Goal: Information Seeking & Learning: Learn about a topic

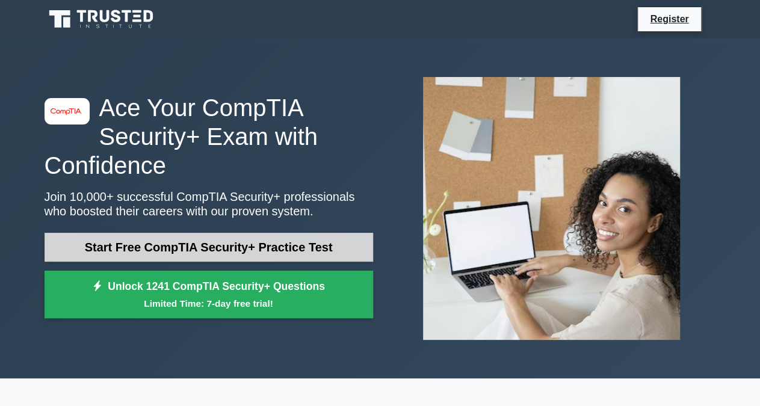
click at [201, 244] on link "Start Free CompTIA Security+ Practice Test" at bounding box center [209, 247] width 328 height 29
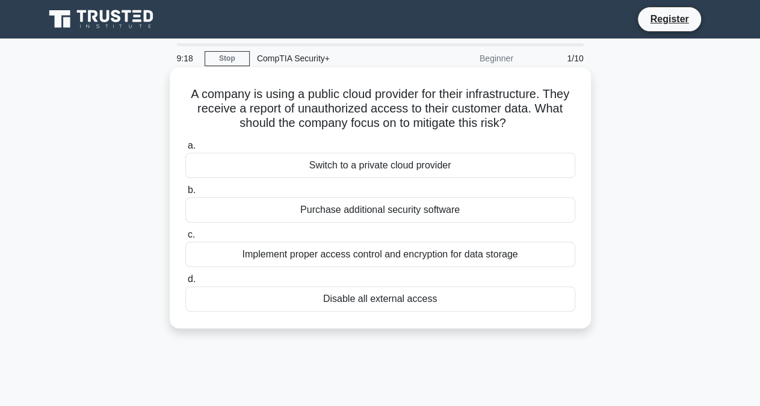
click at [352, 300] on div "Disable all external access" at bounding box center [380, 298] width 390 height 25
click at [185, 283] on input "d. Disable all external access" at bounding box center [185, 279] width 0 height 8
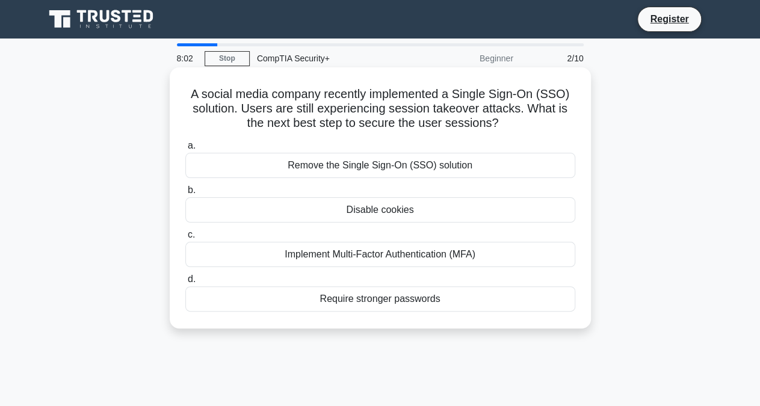
click at [401, 256] on div "Implement Multi-Factor Authentication (MFA)" at bounding box center [380, 254] width 390 height 25
click at [185, 239] on input "c. Implement Multi-Factor Authentication (MFA)" at bounding box center [185, 235] width 0 height 8
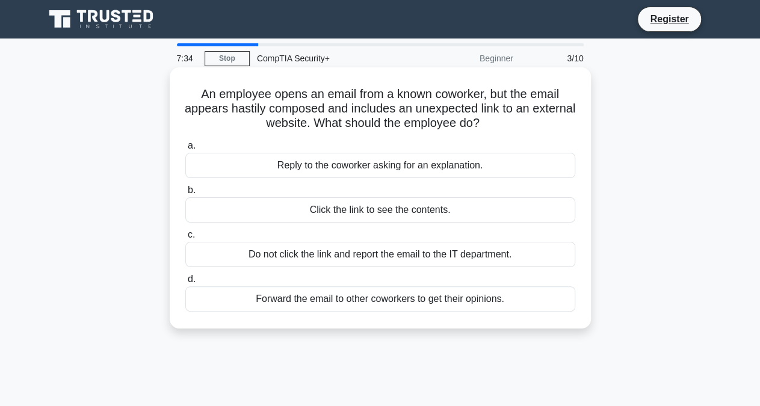
click at [356, 256] on div "Do not click the link and report the email to the IT department." at bounding box center [380, 254] width 390 height 25
click at [185, 239] on input "c. Do not click the link and report the email to the IT department." at bounding box center [185, 235] width 0 height 8
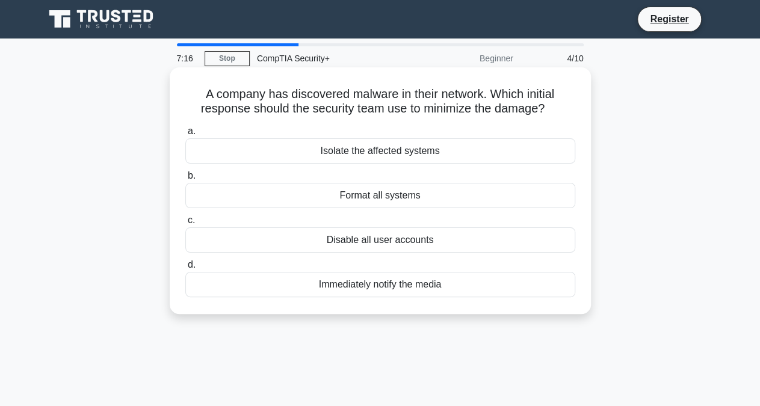
click at [386, 153] on div "Isolate the affected systems" at bounding box center [380, 150] width 390 height 25
click at [185, 135] on input "a. Isolate the affected systems" at bounding box center [185, 132] width 0 height 8
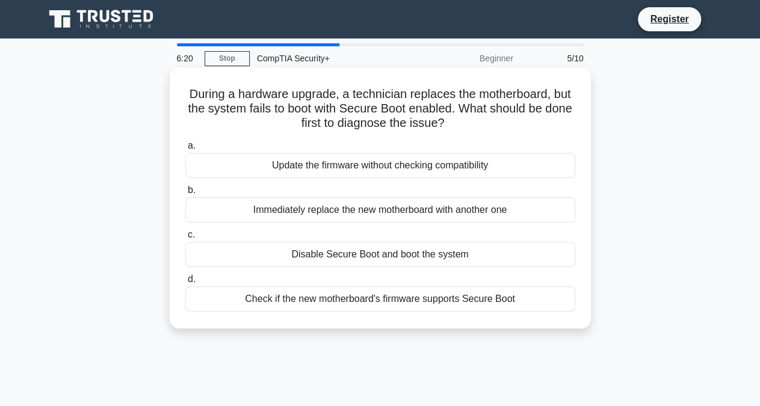
click at [346, 300] on div "Check if the new motherboard's firmware supports Secure Boot" at bounding box center [380, 298] width 390 height 25
click at [185, 283] on input "d. Check if the new motherboard's firmware supports Secure Boot" at bounding box center [185, 279] width 0 height 8
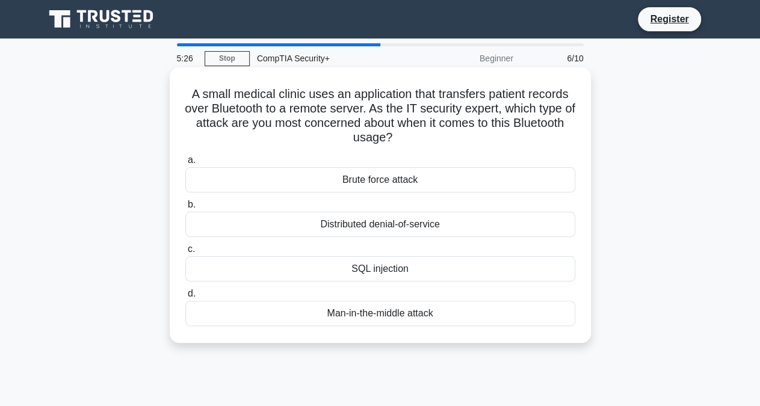
click at [383, 311] on div "Man-in-the-middle attack" at bounding box center [380, 313] width 390 height 25
click at [185, 298] on input "d. Man-in-the-middle attack" at bounding box center [185, 294] width 0 height 8
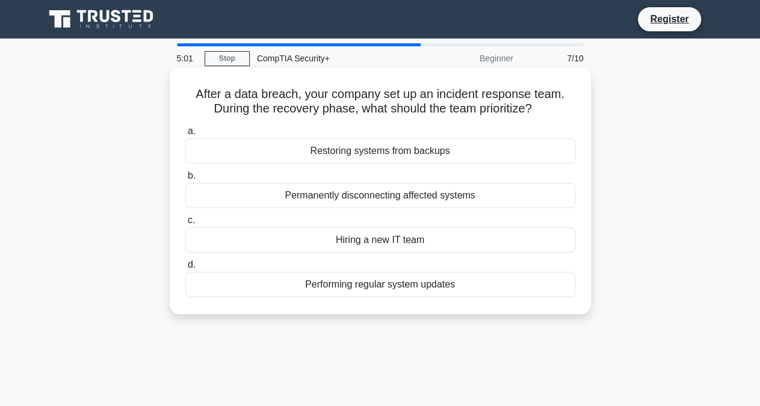
click at [364, 152] on div "Restoring systems from backups" at bounding box center [380, 150] width 390 height 25
click at [185, 135] on input "a. Restoring systems from backups" at bounding box center [185, 132] width 0 height 8
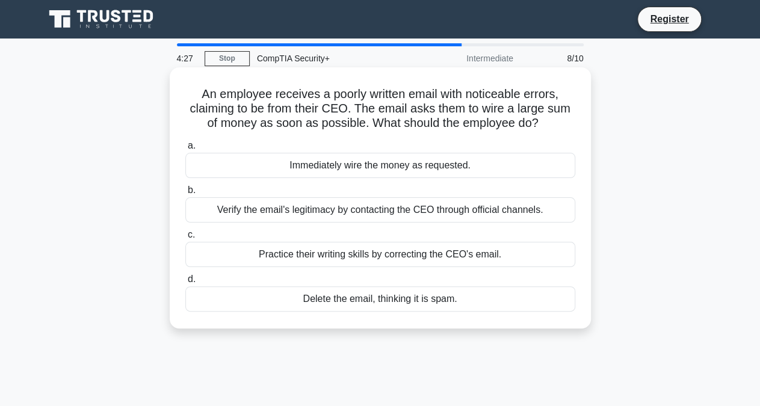
click at [410, 213] on div "Verify the email's legitimacy by contacting the CEO through official channels." at bounding box center [380, 209] width 390 height 25
click at [185, 194] on input "b. Verify the email's legitimacy by contacting the CEO through official channel…" at bounding box center [185, 190] width 0 height 8
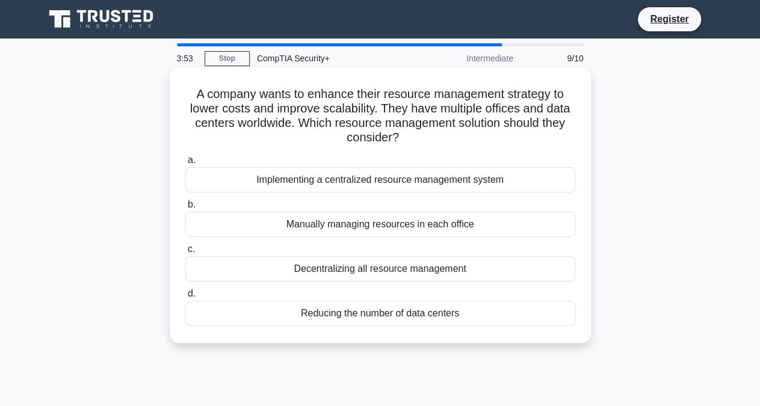
click at [377, 183] on div "Implementing a centralized resource management system" at bounding box center [380, 179] width 390 height 25
click at [185, 164] on input "a. Implementing a centralized resource management system" at bounding box center [185, 160] width 0 height 8
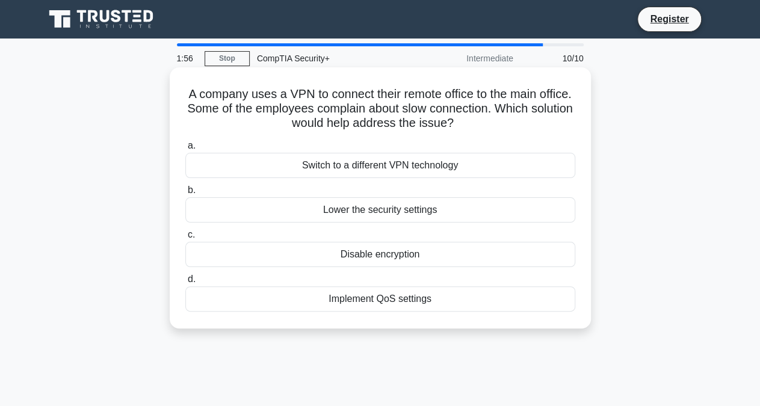
click at [352, 299] on div "Implement QoS settings" at bounding box center [380, 298] width 390 height 25
click at [185, 283] on input "d. Implement QoS settings" at bounding box center [185, 279] width 0 height 8
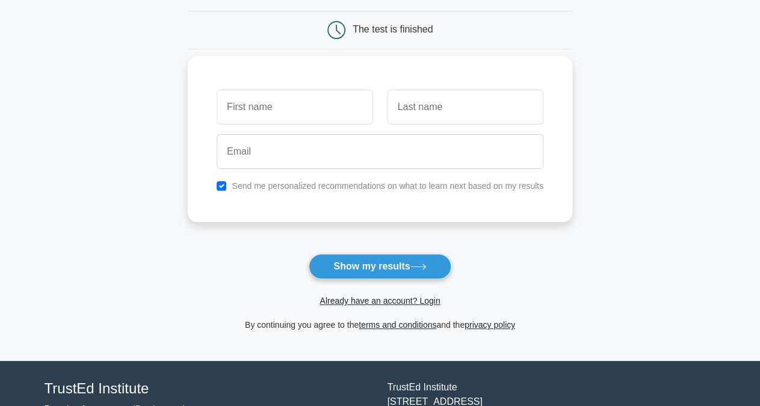
scroll to position [72, 0]
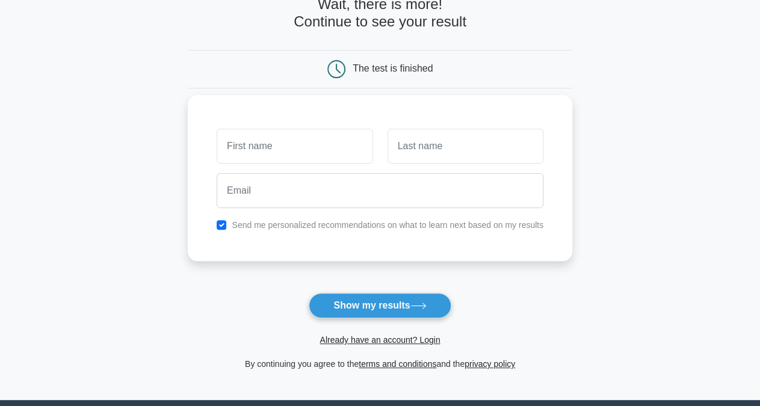
type input "f"
type input "Fabrice"
type input "KOUAO"
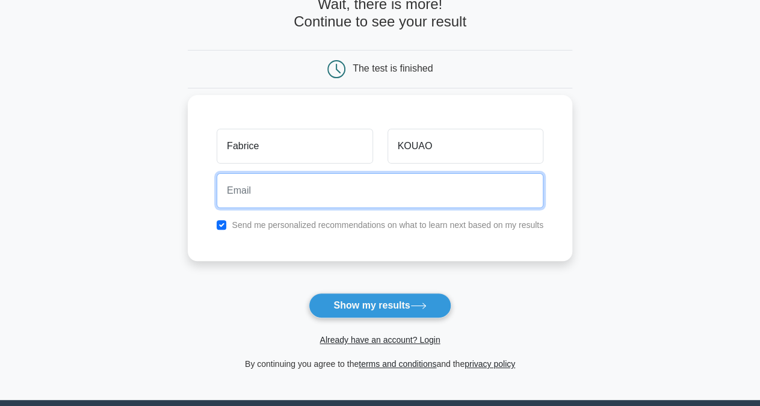
click at [272, 188] on input "email" at bounding box center [380, 190] width 327 height 35
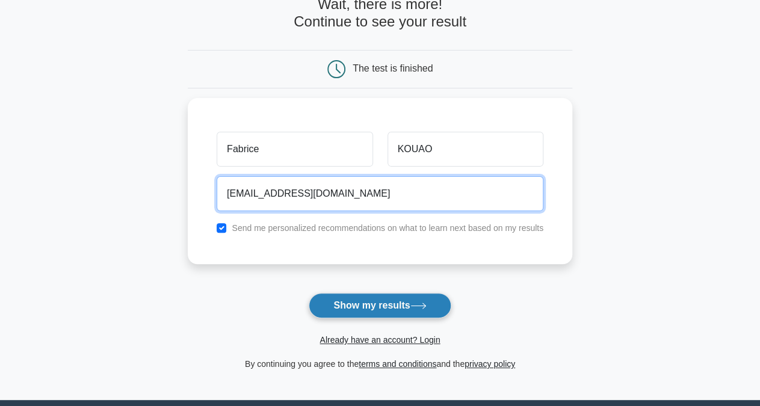
type input "fabrice.kouao@gmail.com"
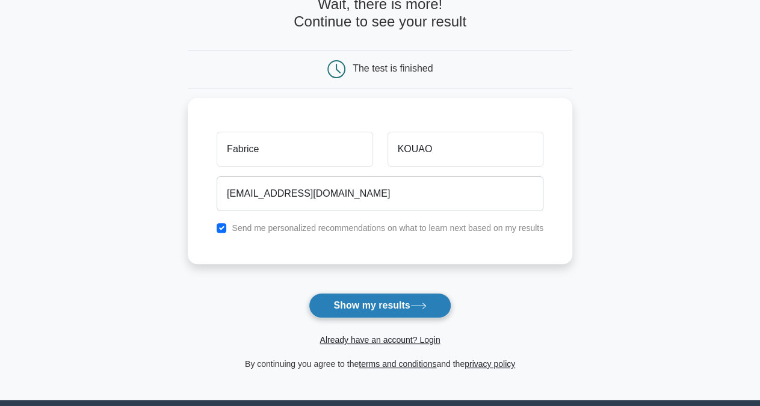
click at [372, 305] on button "Show my results" at bounding box center [380, 305] width 142 height 25
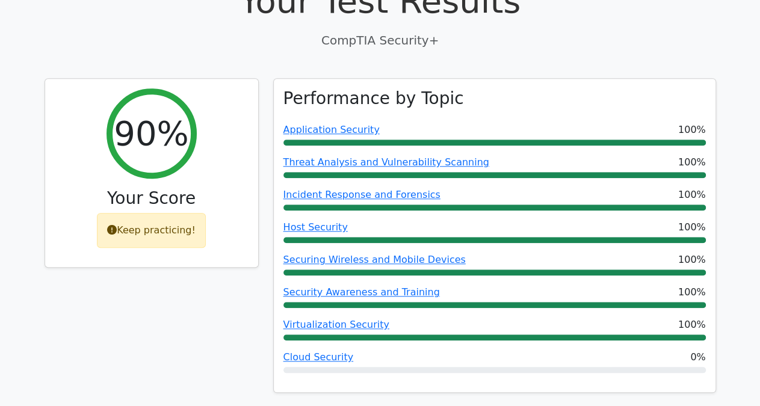
scroll to position [438, 0]
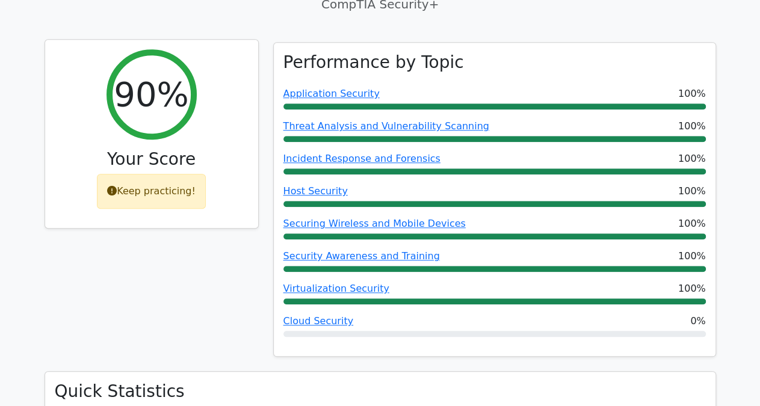
click at [117, 186] on icon at bounding box center [112, 191] width 10 height 10
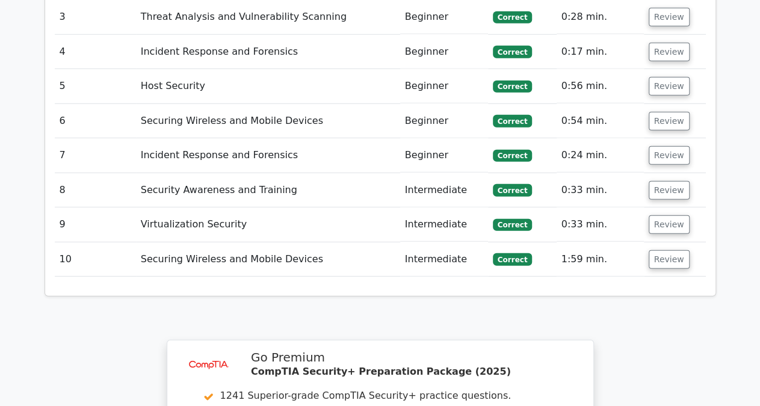
scroll to position [1564, 0]
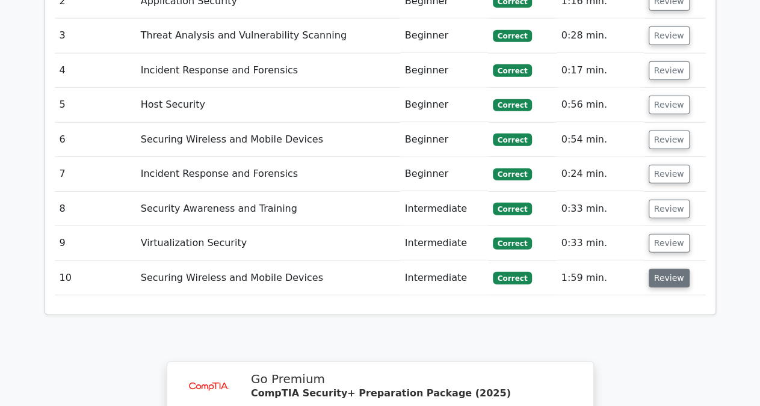
click at [668, 269] on button "Review" at bounding box center [668, 278] width 41 height 19
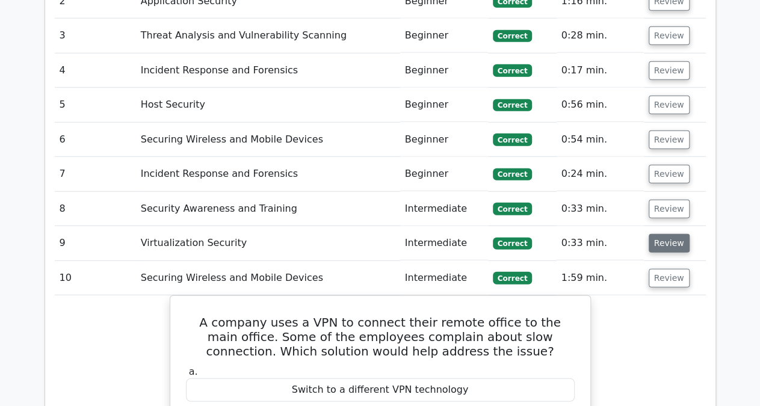
click at [669, 234] on button "Review" at bounding box center [668, 243] width 41 height 19
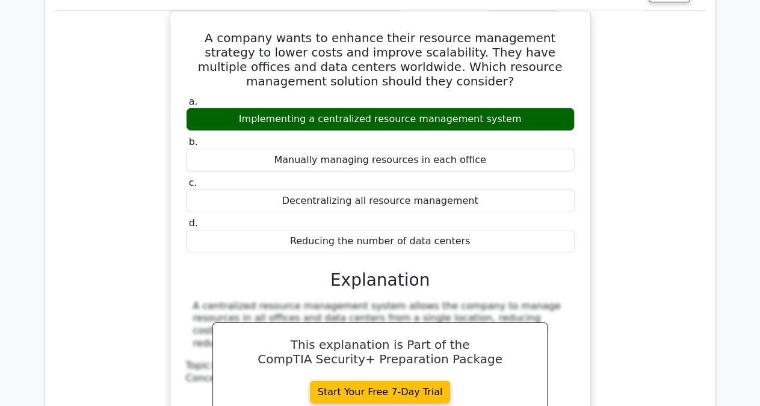
scroll to position [2064, 0]
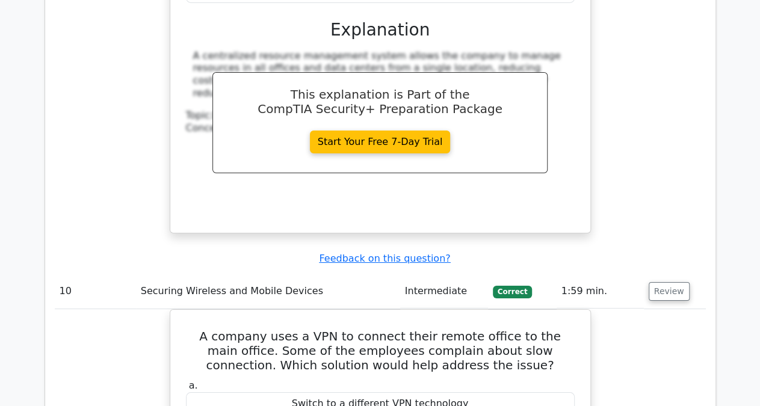
click at [517, 286] on span "Correct" at bounding box center [512, 292] width 39 height 12
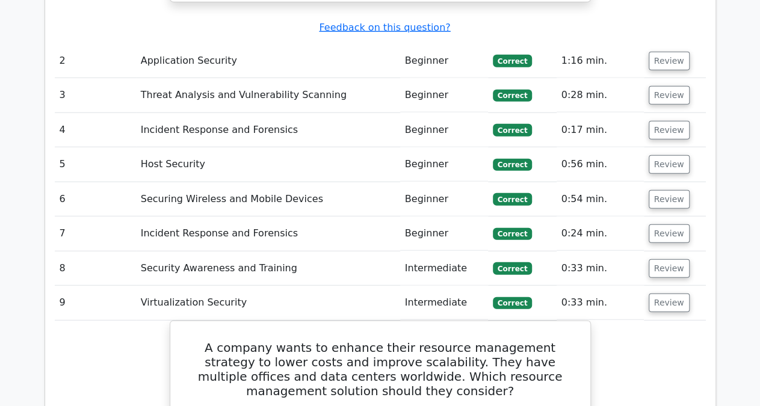
scroll to position [1501, 0]
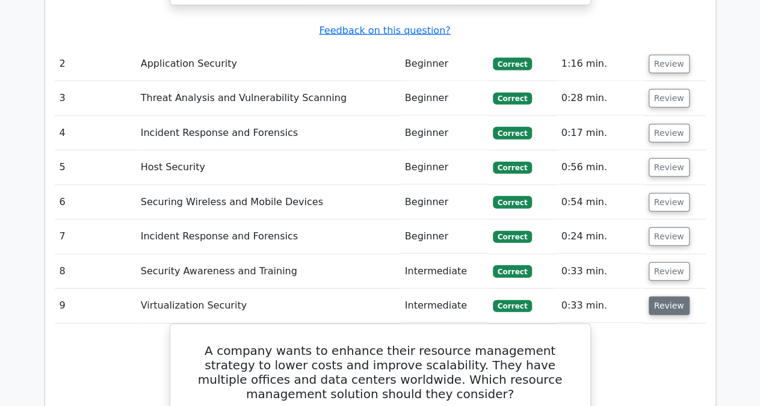
click at [664, 297] on button "Review" at bounding box center [668, 306] width 41 height 19
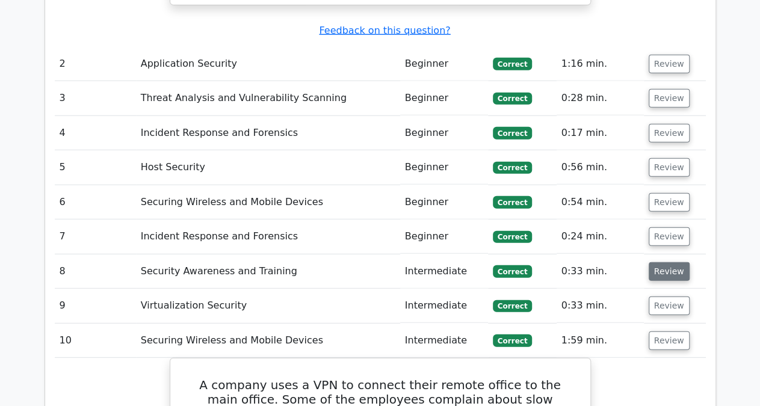
click at [668, 262] on button "Review" at bounding box center [668, 271] width 41 height 19
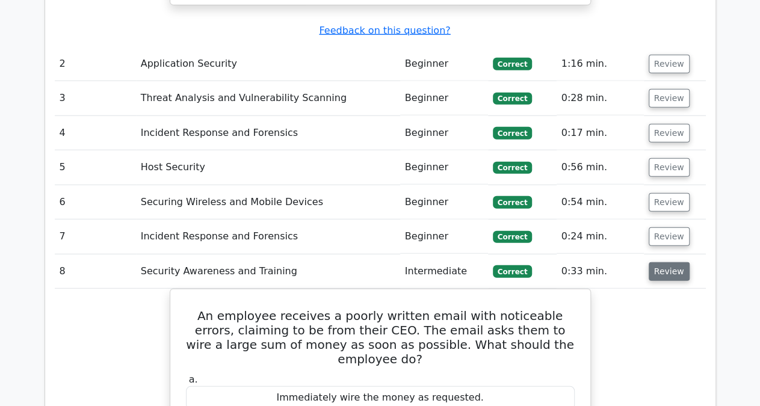
click at [668, 262] on button "Review" at bounding box center [668, 271] width 41 height 19
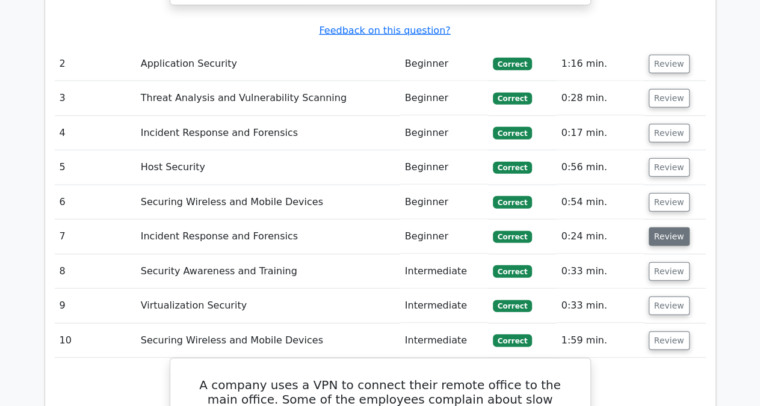
click at [663, 227] on button "Review" at bounding box center [668, 236] width 41 height 19
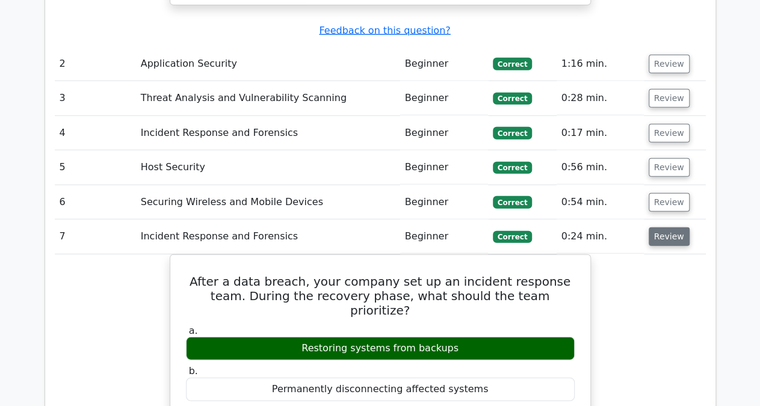
click at [663, 227] on button "Review" at bounding box center [668, 236] width 41 height 19
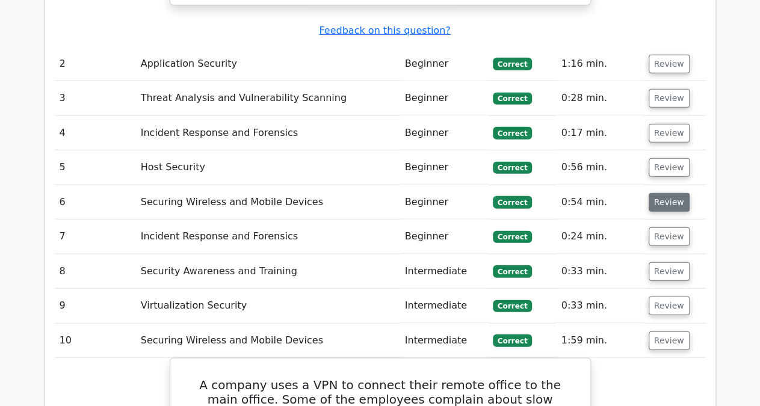
click at [659, 193] on button "Review" at bounding box center [668, 202] width 41 height 19
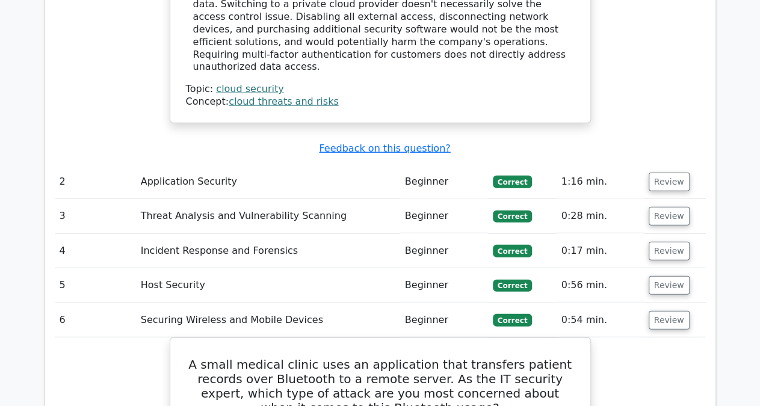
scroll to position [1376, 0]
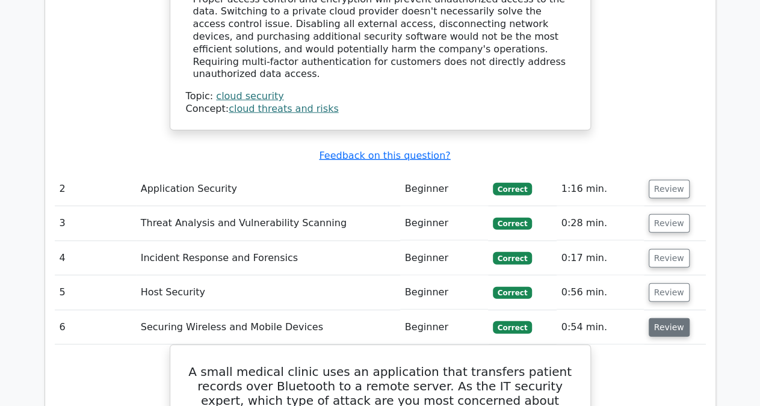
click at [657, 318] on button "Review" at bounding box center [668, 327] width 41 height 19
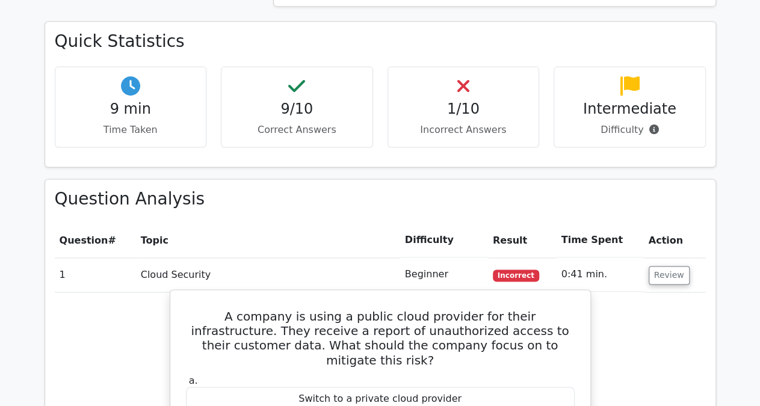
scroll to position [813, 0]
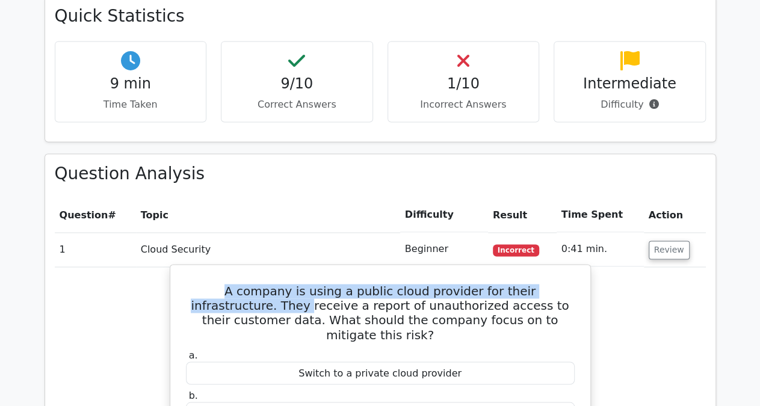
drag, startPoint x: 191, startPoint y: 244, endPoint x: 583, endPoint y: 244, distance: 391.5
drag, startPoint x: 269, startPoint y: 277, endPoint x: 522, endPoint y: 274, distance: 253.2
click at [524, 284] on h5 "A company is using a public cloud provider for their infrastructure. They recei…" at bounding box center [380, 313] width 391 height 58
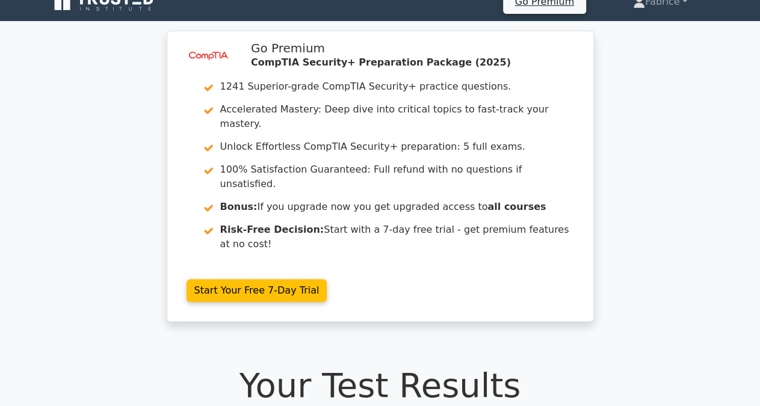
scroll to position [0, 0]
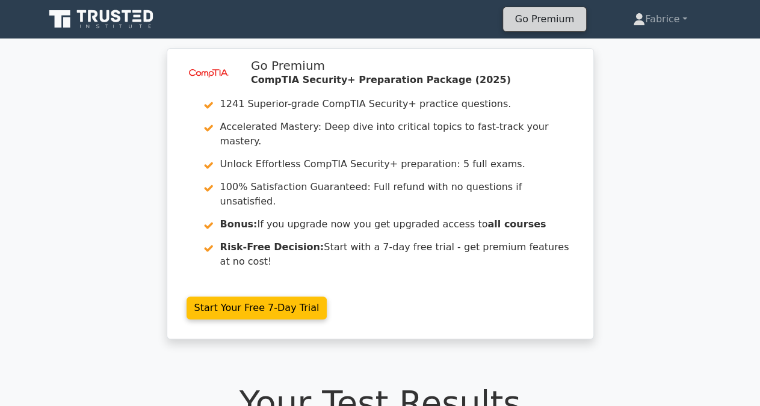
click at [543, 20] on link "Go Premium" at bounding box center [544, 19] width 73 height 16
